Goal: Find specific page/section: Find specific page/section

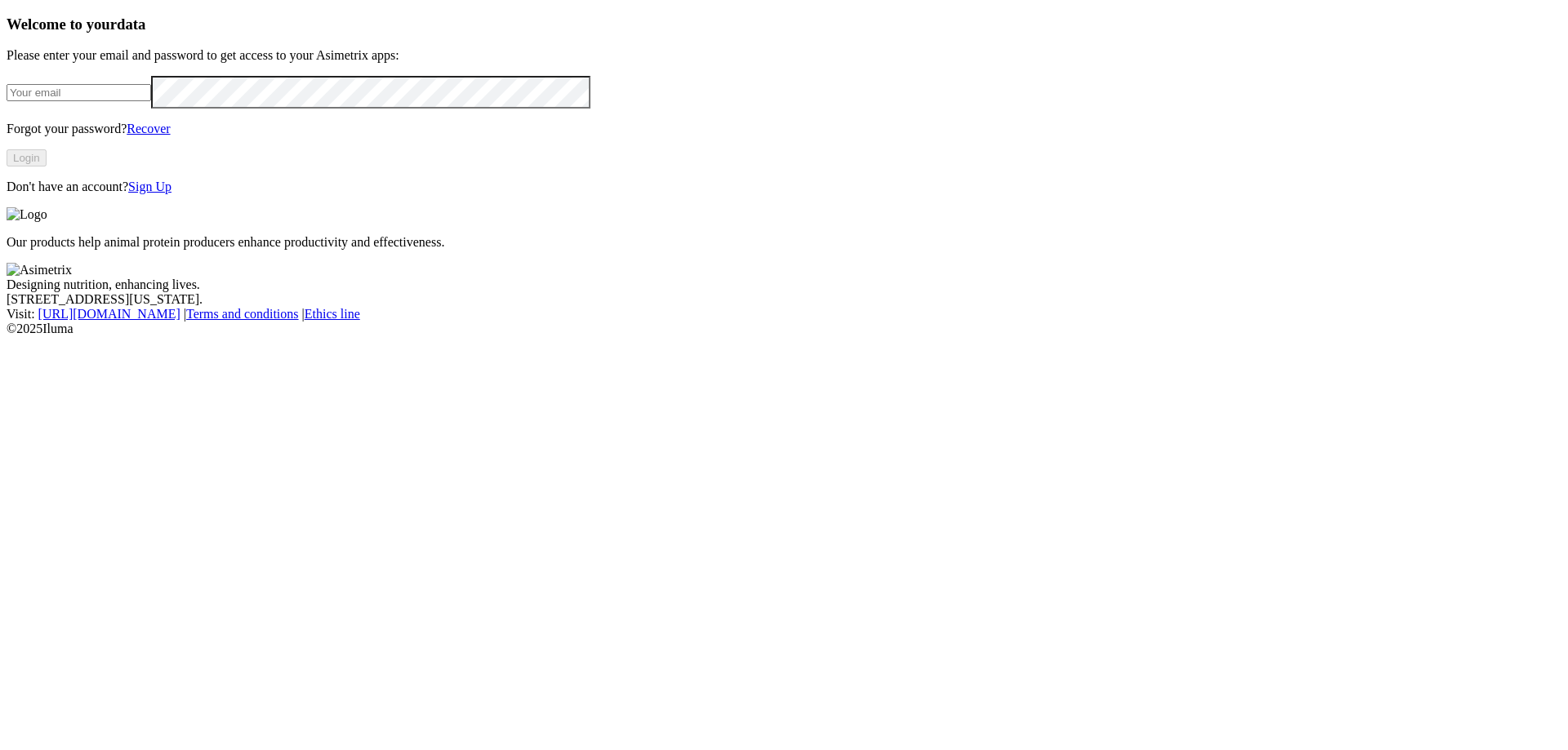
type input "[PERSON_NAME][EMAIL_ADDRESS][PERSON_NAME][DOMAIN_NAME]"
click at [83, 194] on div "Welcome to your data Please enter your email and password to get access to your…" at bounding box center [784, 105] width 1555 height 179
click at [47, 167] on button "Login" at bounding box center [26, 158] width 40 height 17
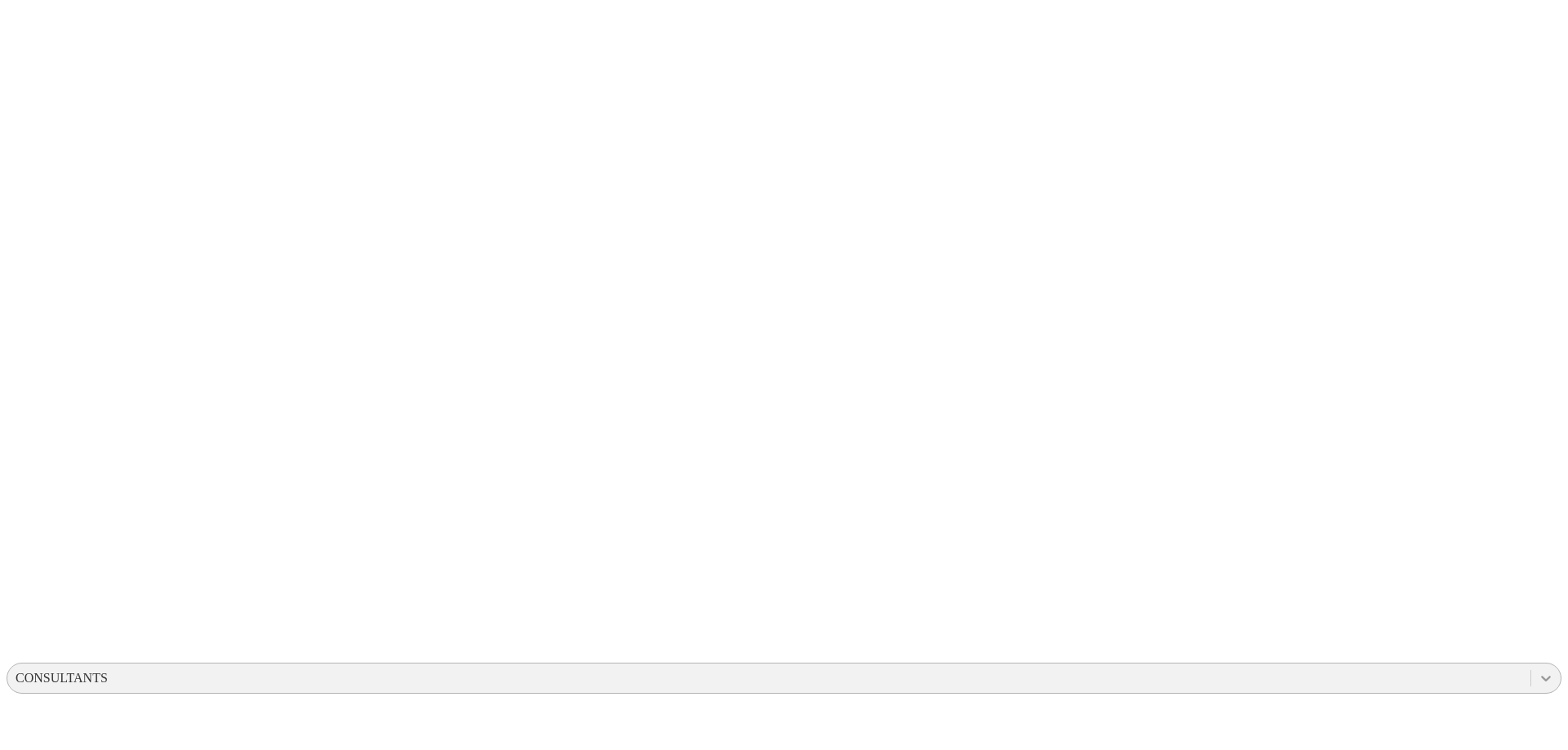
click at [1541, 676] on icon at bounding box center [1545, 679] width 10 height 5
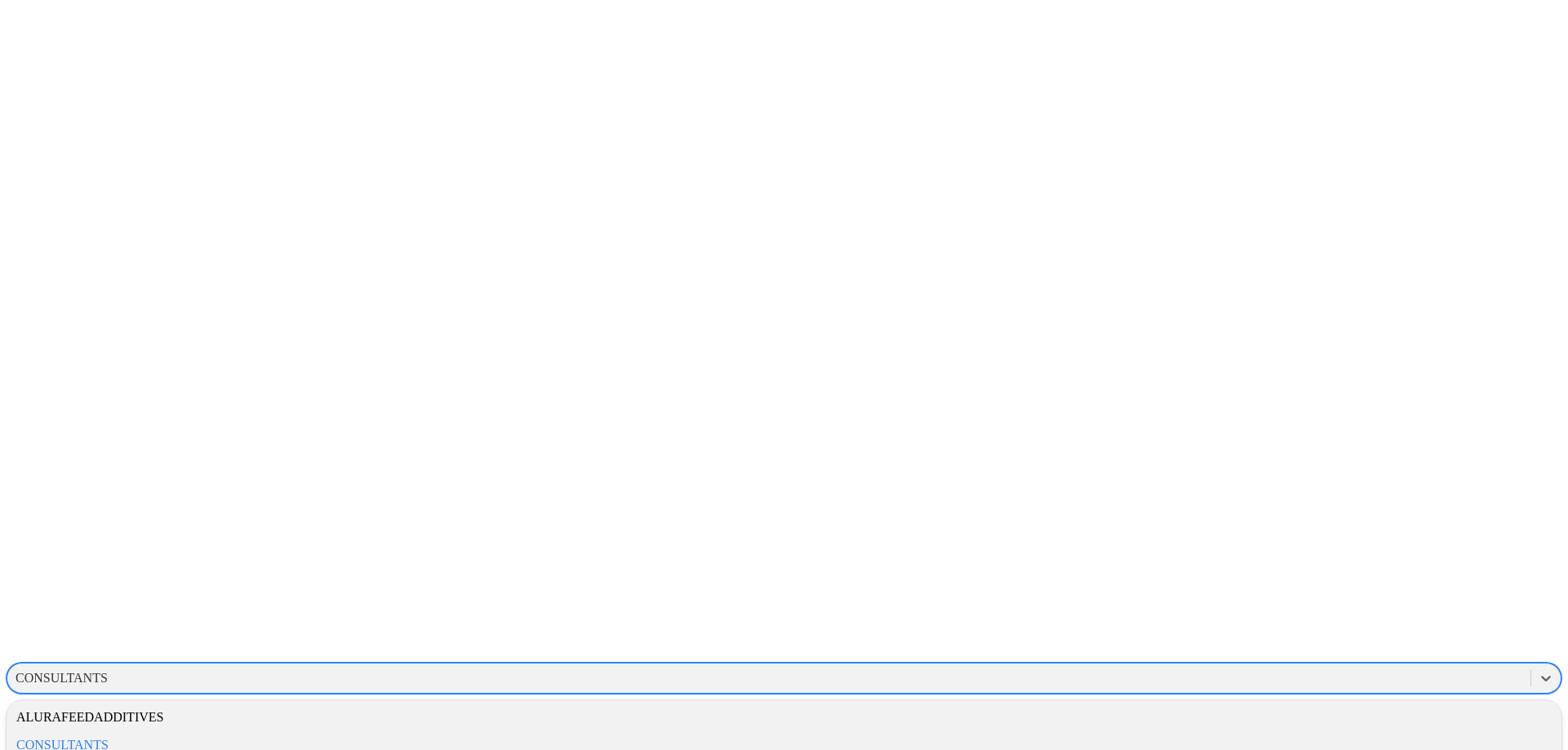
click at [1333, 703] on div "ALURAFEEDADDITIVES" at bounding box center [784, 717] width 1555 height 27
